Goal: Task Accomplishment & Management: Use online tool/utility

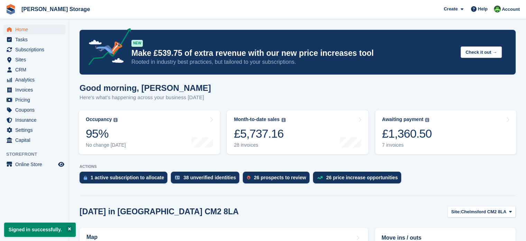
click at [418, 135] on div "£1,360.50" at bounding box center [407, 133] width 50 height 14
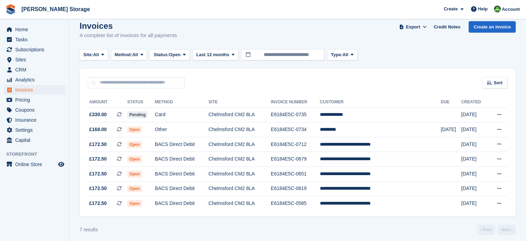
scroll to position [13, 0]
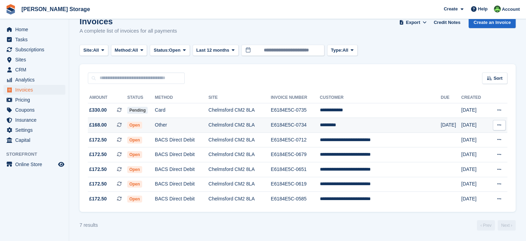
click at [172, 125] on td "Other" at bounding box center [182, 125] width 54 height 15
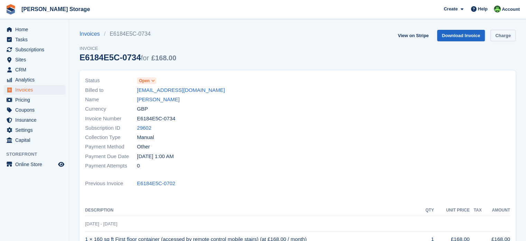
click at [507, 38] on link "Charge" at bounding box center [503, 35] width 25 height 11
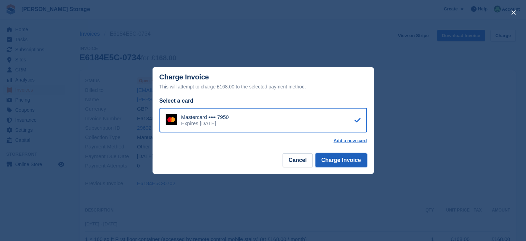
click at [345, 162] on button "Charge Invoice" at bounding box center [342, 160] width 52 height 14
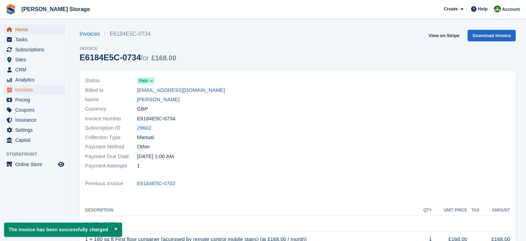
click at [22, 29] on span "Home" at bounding box center [36, 30] width 42 height 10
